Goal: Information Seeking & Learning: Learn about a topic

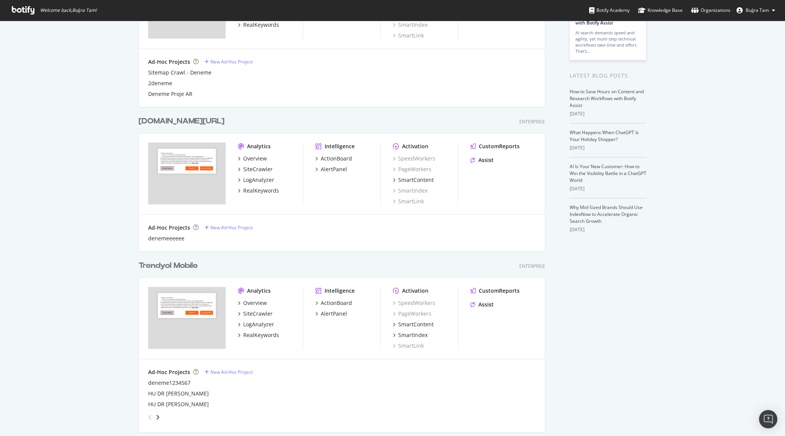
scroll to position [107, 0]
click at [253, 316] on div "SiteCrawler" at bounding box center [257, 314] width 29 height 8
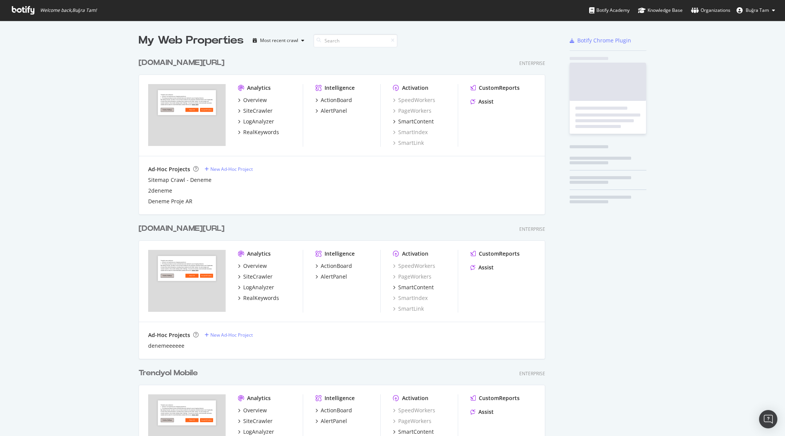
scroll to position [436, 785]
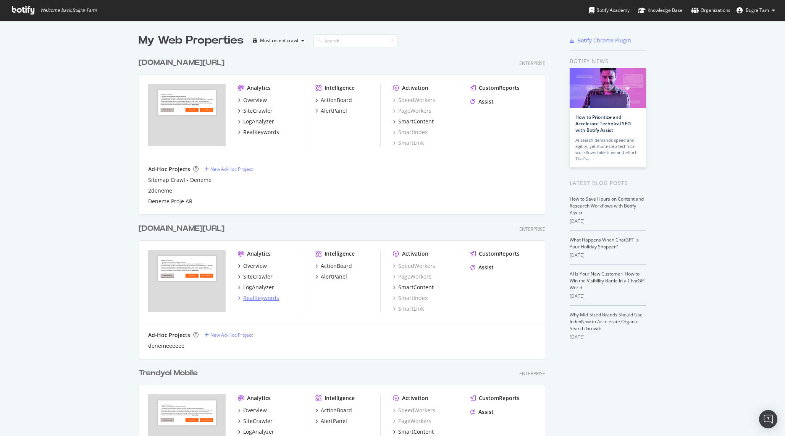
click at [252, 300] on div "RealKeywords" at bounding box center [261, 298] width 36 height 8
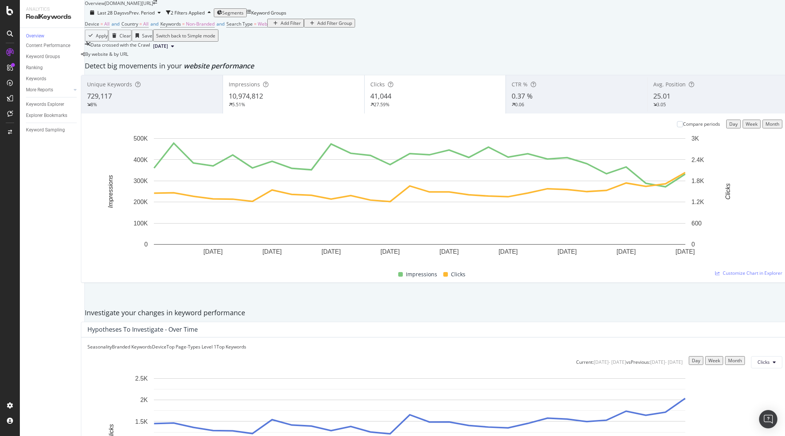
click at [243, 16] on div "Segments" at bounding box center [230, 13] width 27 height 6
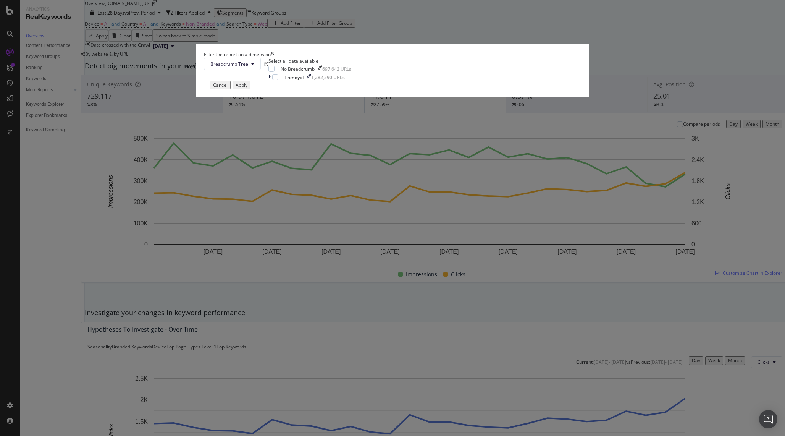
click at [290, 46] on div "Filter the report on a dimension Breadcrumb Tree Select all data available No B…" at bounding box center [392, 218] width 785 height 436
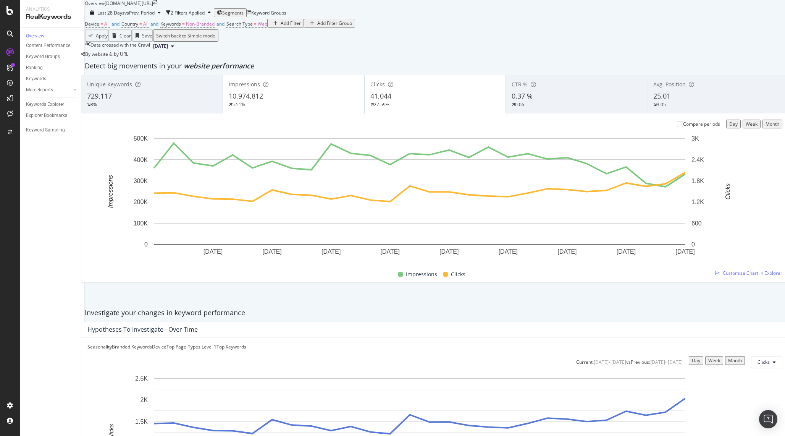
click at [262, 19] on div "Last 28 Days vs Prev. Period 2 Filters Applied Segments Keyword Groups" at bounding box center [435, 12] width 700 height 12
click at [244, 16] on div "Segments" at bounding box center [230, 13] width 27 height 6
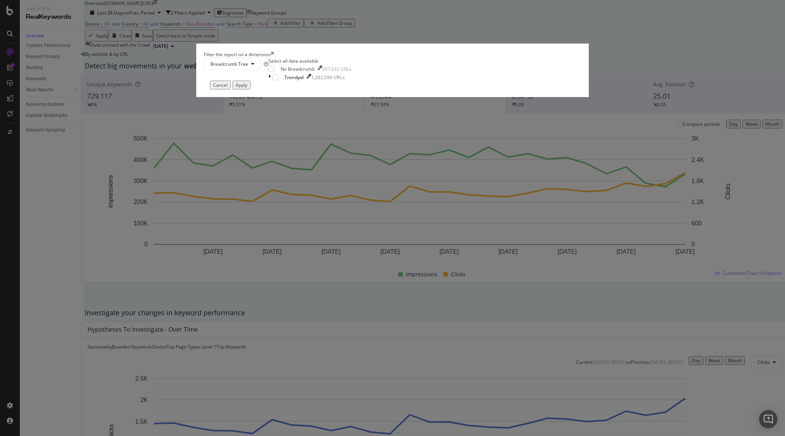
click at [317, 131] on div "Filter the report on a dimension Breadcrumb Tree Select all data available No B…" at bounding box center [392, 218] width 785 height 436
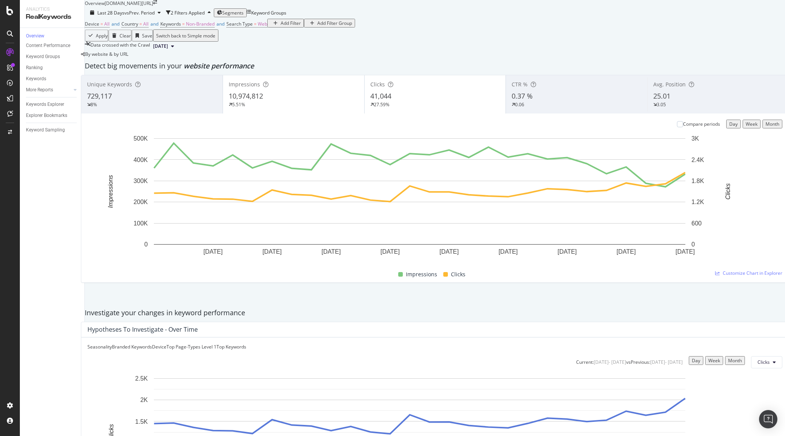
click at [281, 26] on div "Add Filter" at bounding box center [291, 23] width 20 height 6
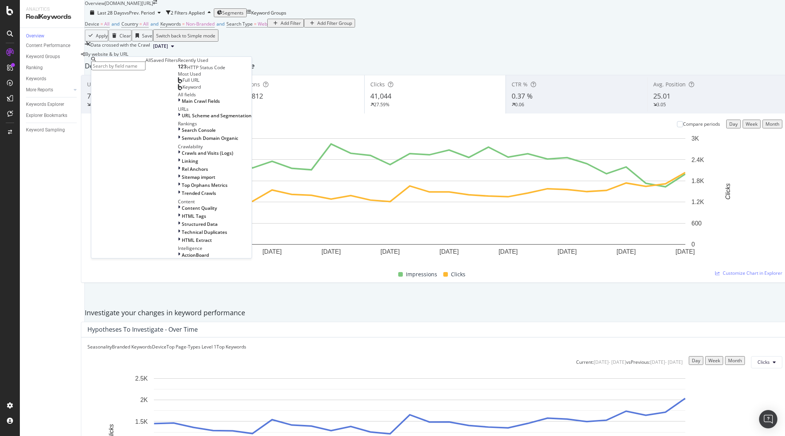
click at [264, 42] on div "Apply Clear Save Switch back to Simple mode" at bounding box center [435, 35] width 700 height 12
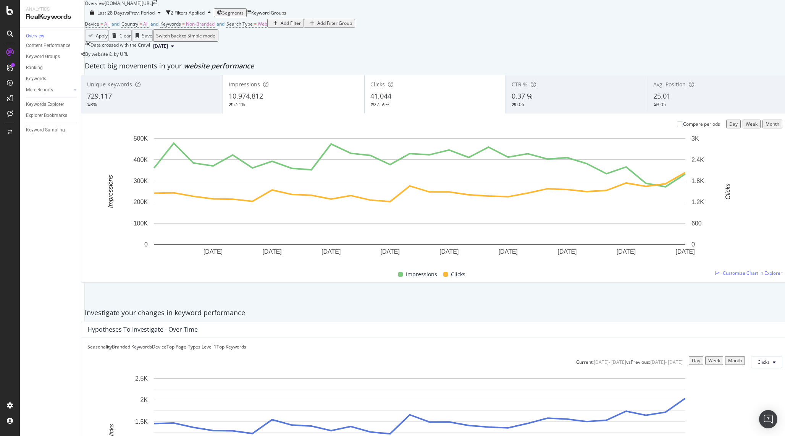
click at [317, 26] on div "Add Filter Group" at bounding box center [334, 23] width 35 height 6
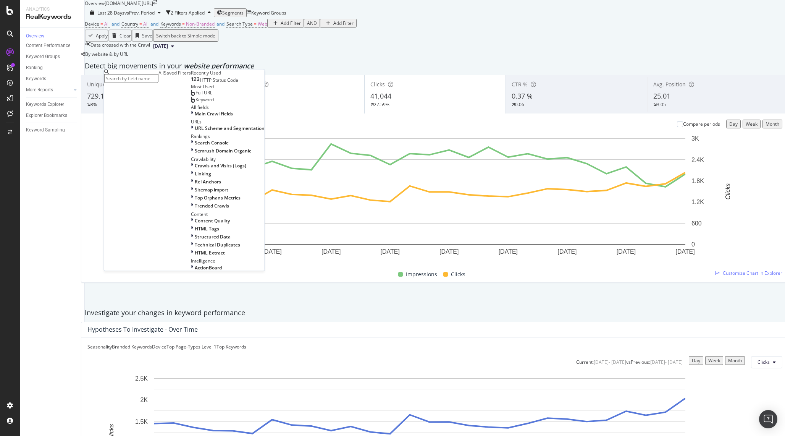
click at [172, 76] on div "Saved Filters" at bounding box center [177, 73] width 27 height 6
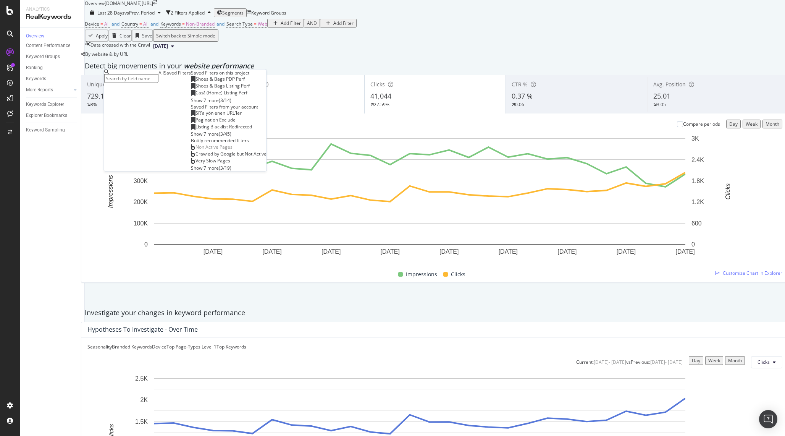
click at [150, 82] on input "text" at bounding box center [131, 78] width 54 height 9
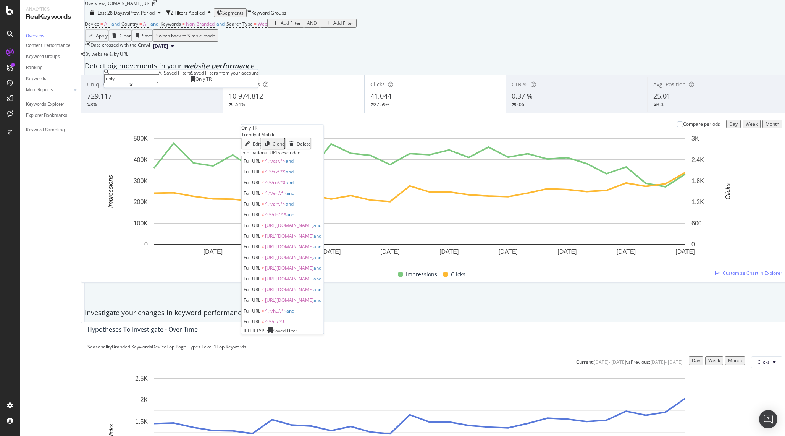
type input "only"
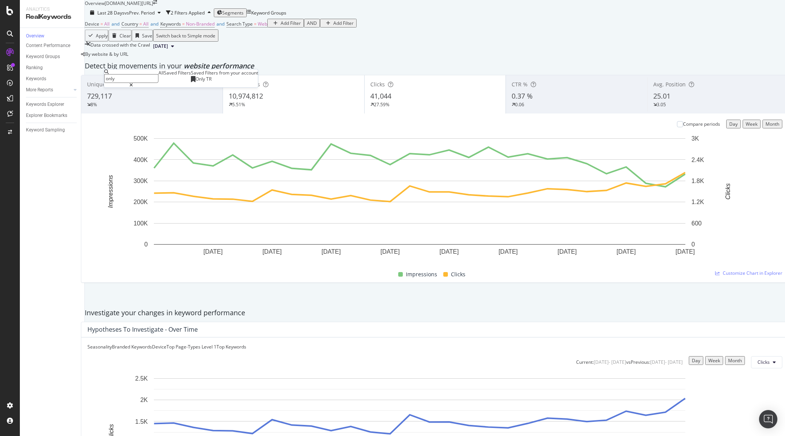
click at [191, 82] on div "Only TR" at bounding box center [201, 79] width 21 height 6
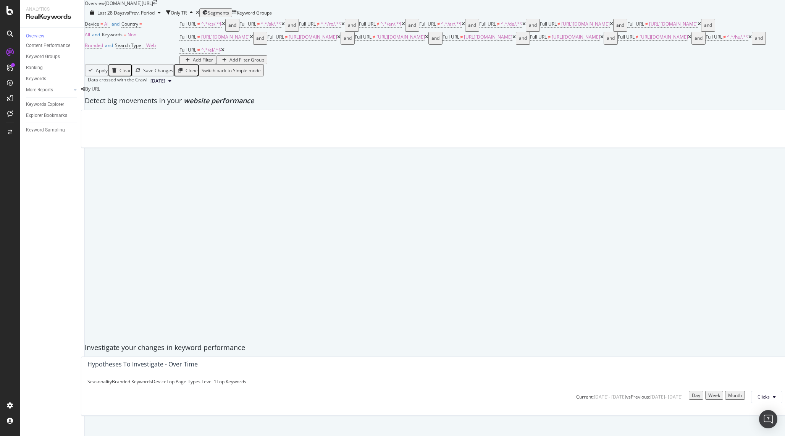
click at [229, 16] on span "Segments" at bounding box center [218, 13] width 21 height 6
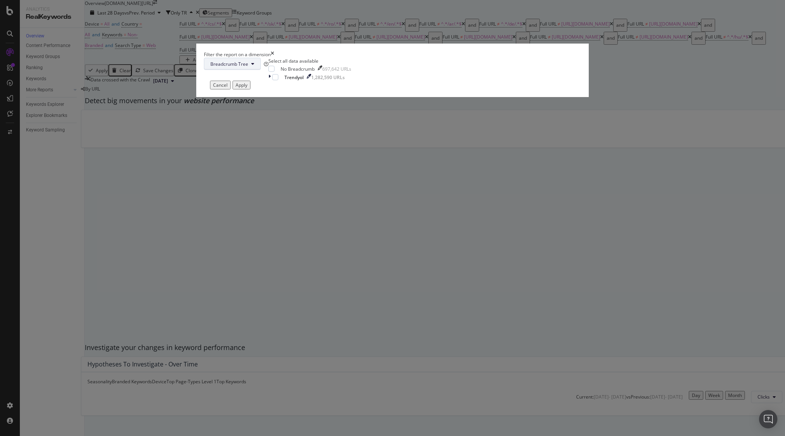
click at [248, 67] on span "Breadcrumb Tree" at bounding box center [229, 64] width 38 height 6
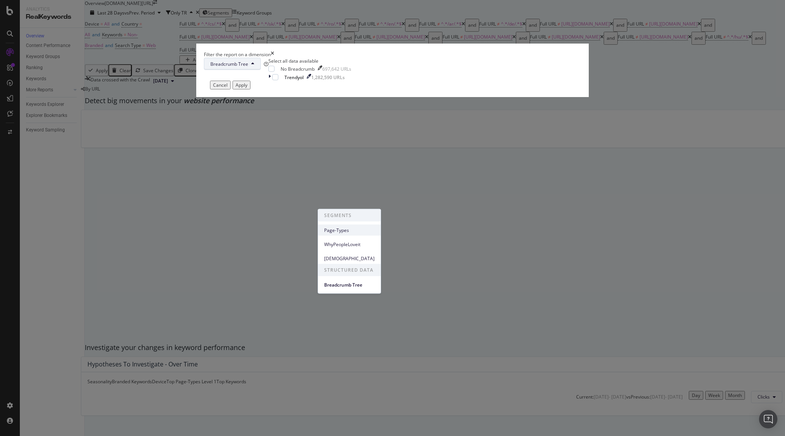
click at [358, 228] on span "Page-Types" at bounding box center [349, 229] width 50 height 7
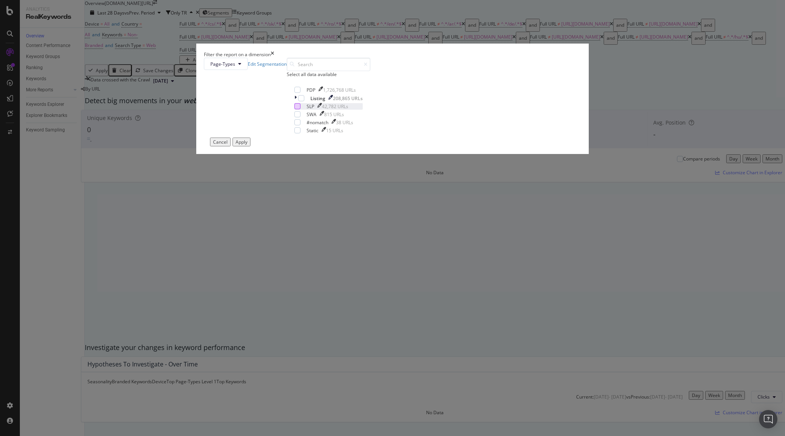
click at [301, 109] on div "modal" at bounding box center [297, 106] width 6 height 6
click at [248, 145] on div "Apply" at bounding box center [242, 142] width 12 height 6
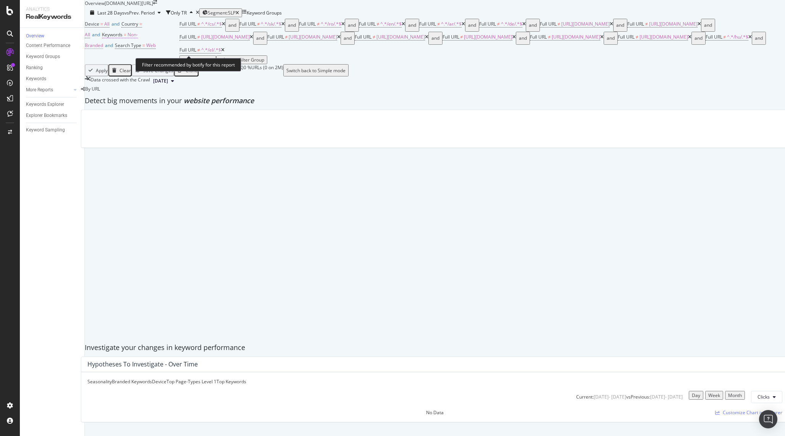
click at [138, 48] on span "Non-Branded" at bounding box center [111, 39] width 53 height 17
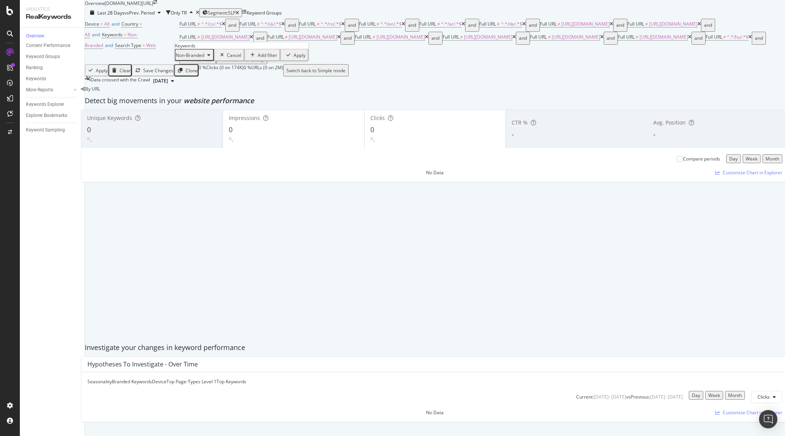
click at [225, 32] on span "and" at bounding box center [232, 25] width 14 height 13
click at [157, 5] on icon "arrow-right-arrow-left" at bounding box center [155, 2] width 4 height 5
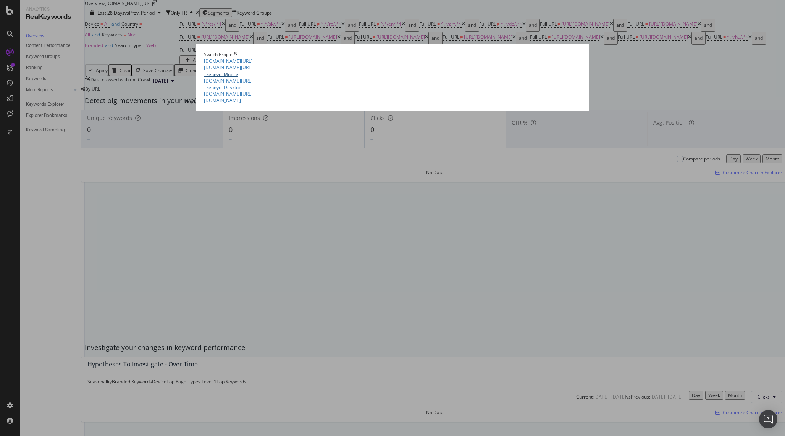
click at [208, 78] on link "Trendyol Mobile" at bounding box center [221, 74] width 34 height 6
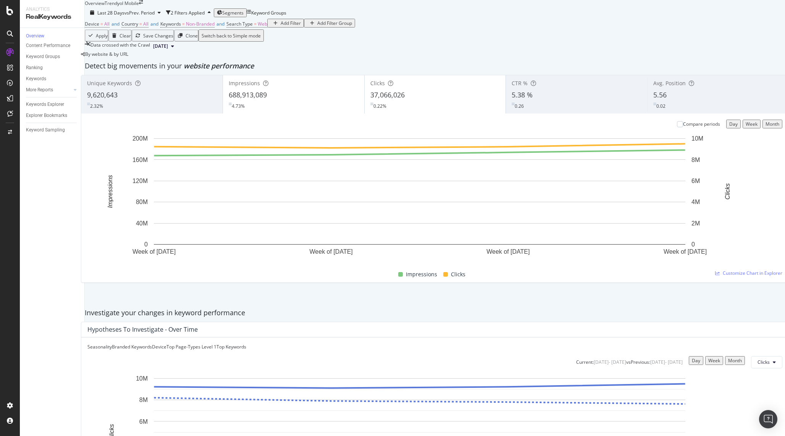
click at [317, 26] on div "Add Filter Group" at bounding box center [334, 23] width 35 height 6
click at [244, 16] on div "Segments" at bounding box center [230, 13] width 27 height 6
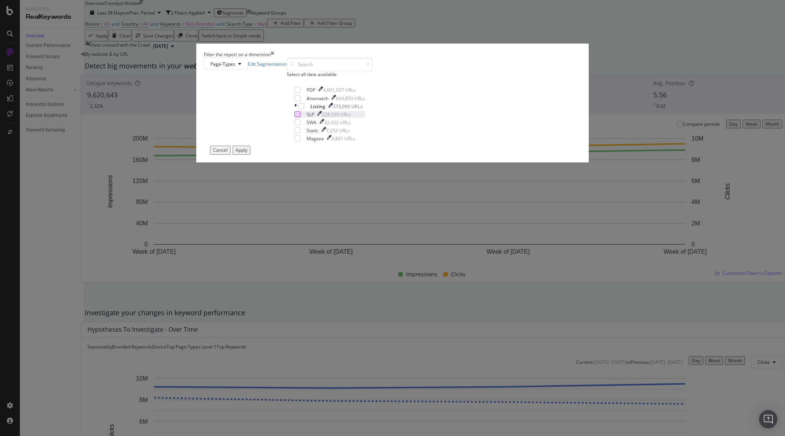
click at [301, 117] on div "modal" at bounding box center [297, 114] width 6 height 6
click at [251, 154] on button "Apply" at bounding box center [242, 150] width 18 height 9
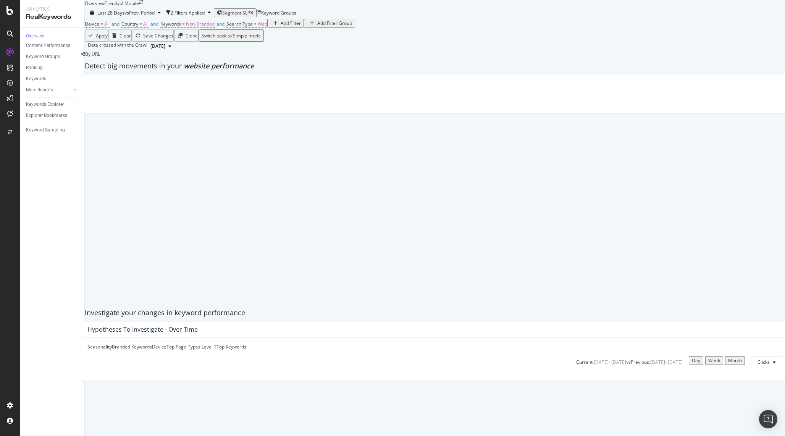
click at [317, 26] on div "Add Filter Group" at bounding box center [334, 23] width 35 height 6
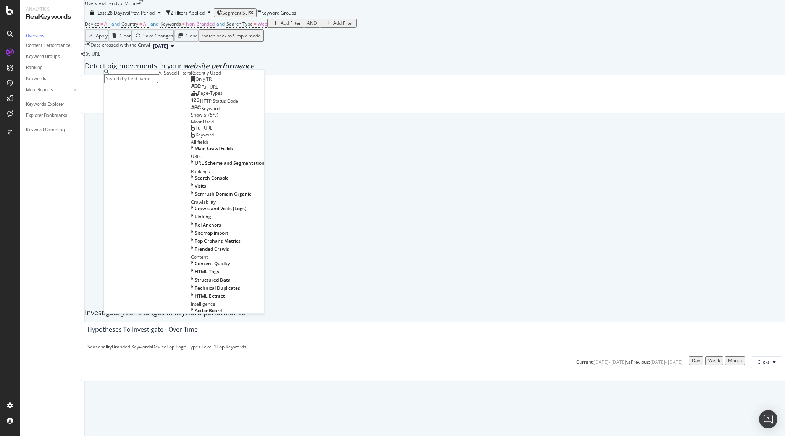
click at [191, 82] on div "Only TR" at bounding box center [201, 79] width 21 height 6
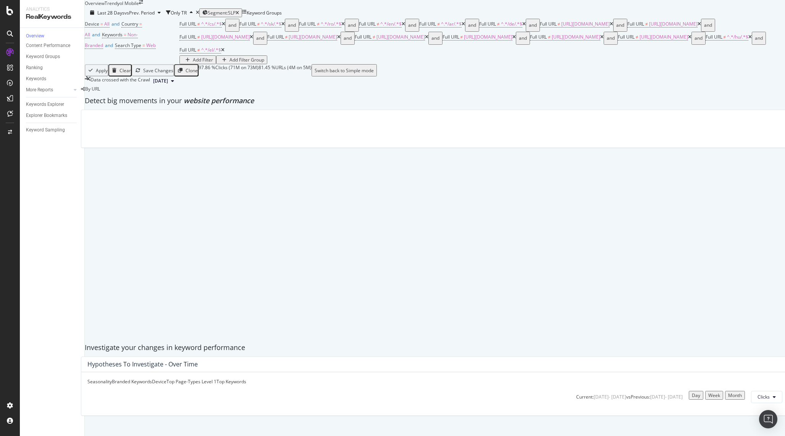
scroll to position [650, 0]
click at [110, 27] on span "All" at bounding box center [106, 24] width 5 height 6
click at [119, 42] on div "All Devices" at bounding box center [114, 35] width 40 height 12
click at [336, 23] on div "Device = All and Country = All and Keywords = Non-Branded and Search Type = Web…" at bounding box center [435, 41] width 700 height 45
click at [156, 42] on span "Web" at bounding box center [151, 45] width 10 height 6
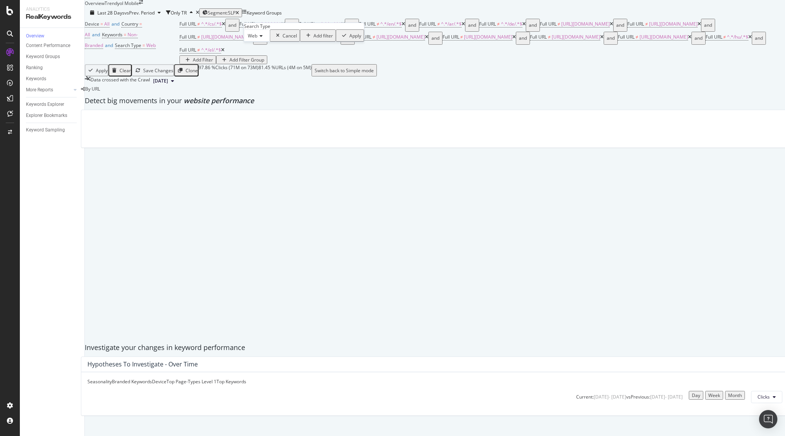
click at [265, 42] on div "Web" at bounding box center [257, 35] width 26 height 12
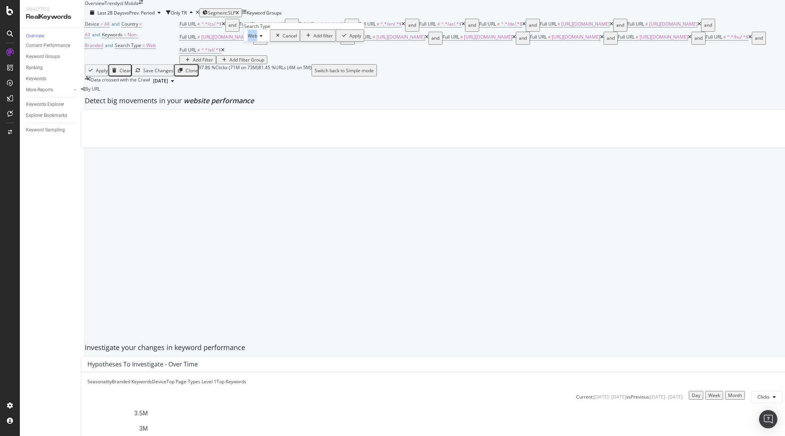
click at [265, 42] on div "Web" at bounding box center [257, 35] width 26 height 12
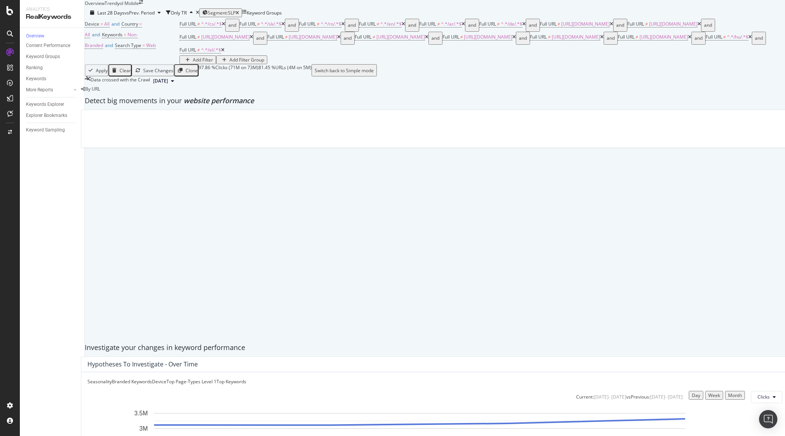
click at [377, 21] on div "Device = All and Country = All and Keywords = Non-Branded and Search Type = Web…" at bounding box center [435, 41] width 700 height 45
click at [138, 31] on span "Non-Branded" at bounding box center [111, 39] width 53 height 17
click at [222, 42] on div "Non-Branded Cancel Add filter Apply" at bounding box center [242, 35] width 134 height 12
click at [214, 40] on div "Non-Branded" at bounding box center [195, 36] width 38 height 10
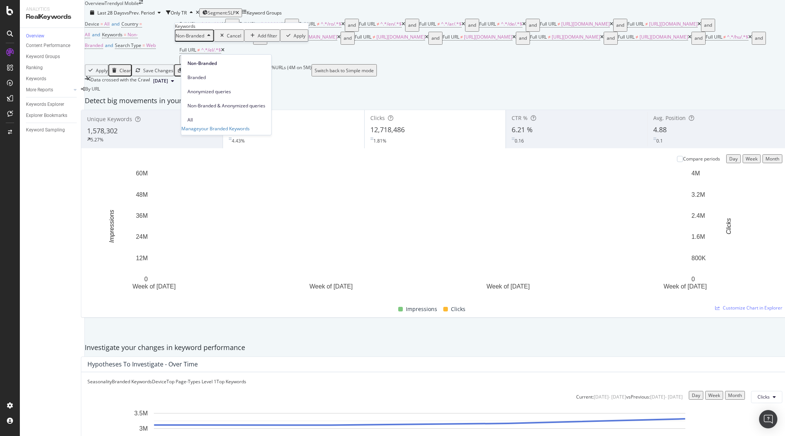
click at [394, 30] on div "Device = All and Country = All and Keywords = Non-Branded and Search Type = Web…" at bounding box center [435, 41] width 700 height 45
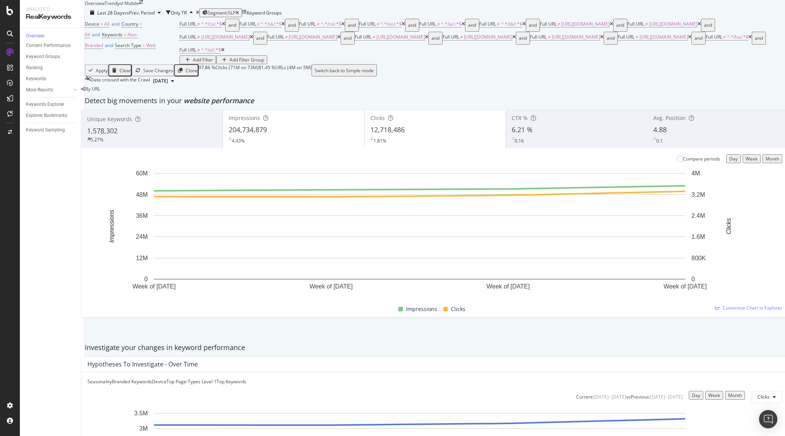
scroll to position [638, 0]
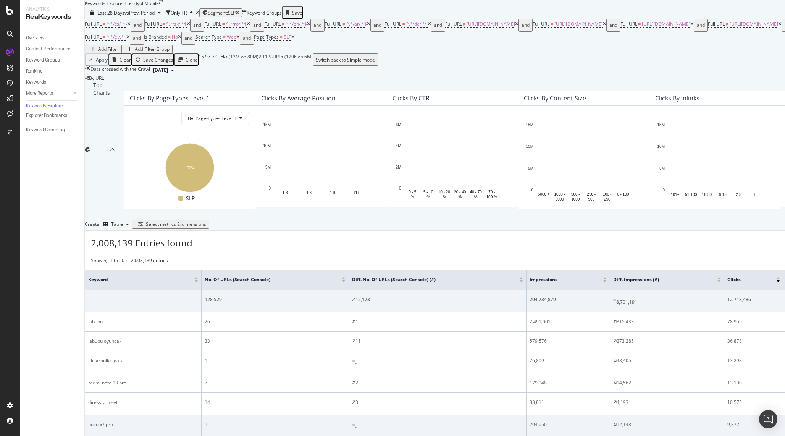
scroll to position [210, 0]
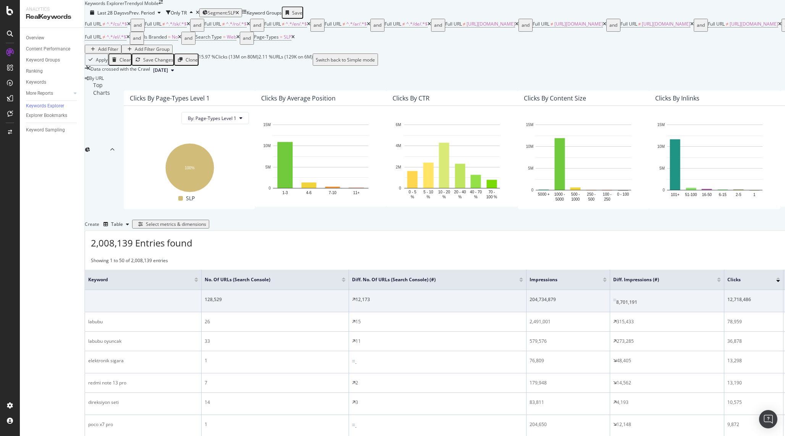
click at [717, 280] on div at bounding box center [719, 281] width 4 height 2
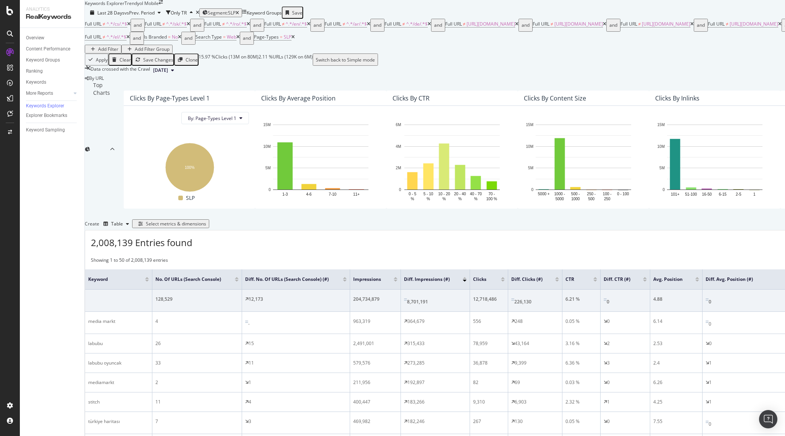
click at [597, 249] on div "2,008,139 Entries found Add to Custom Report Export as CSV" at bounding box center [646, 239] width 1123 height 19
click at [721, 218] on div "Create Table Select metrics & dimensions" at bounding box center [647, 224] width 1124 height 12
click at [206, 220] on div "Select metrics & dimensions" at bounding box center [176, 223] width 60 height 6
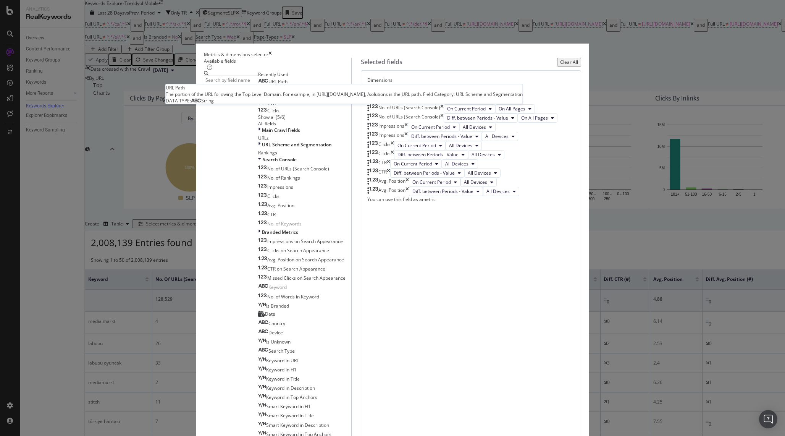
click at [288, 85] on div "URL Path" at bounding box center [272, 82] width 29 height 6
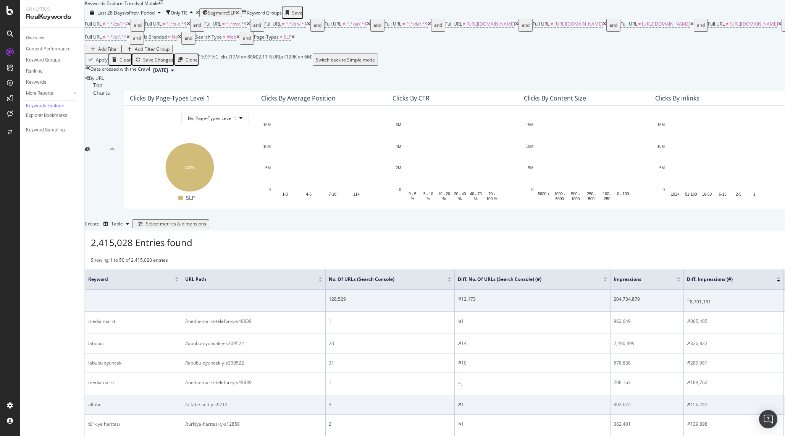
scroll to position [257, 0]
